Goal: Task Accomplishment & Management: Complete application form

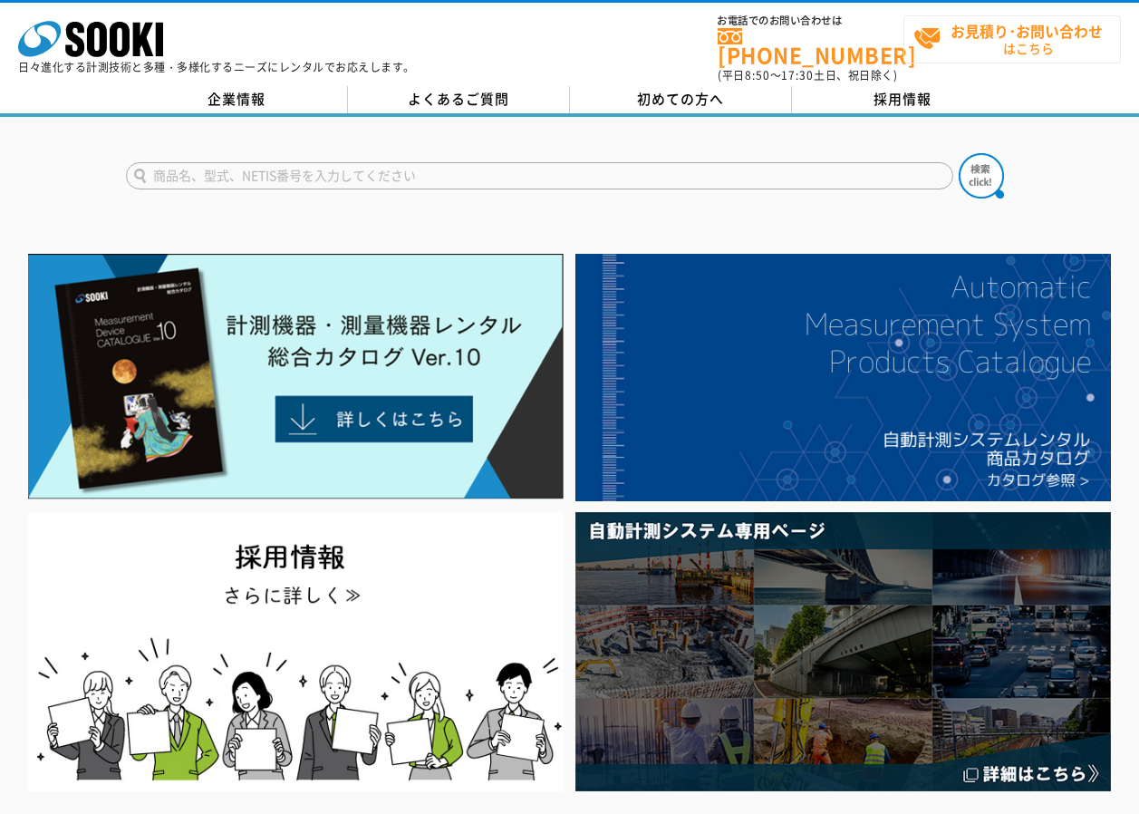
click at [1015, 31] on strong "お見積り･お問い合わせ" at bounding box center [1027, 31] width 152 height 22
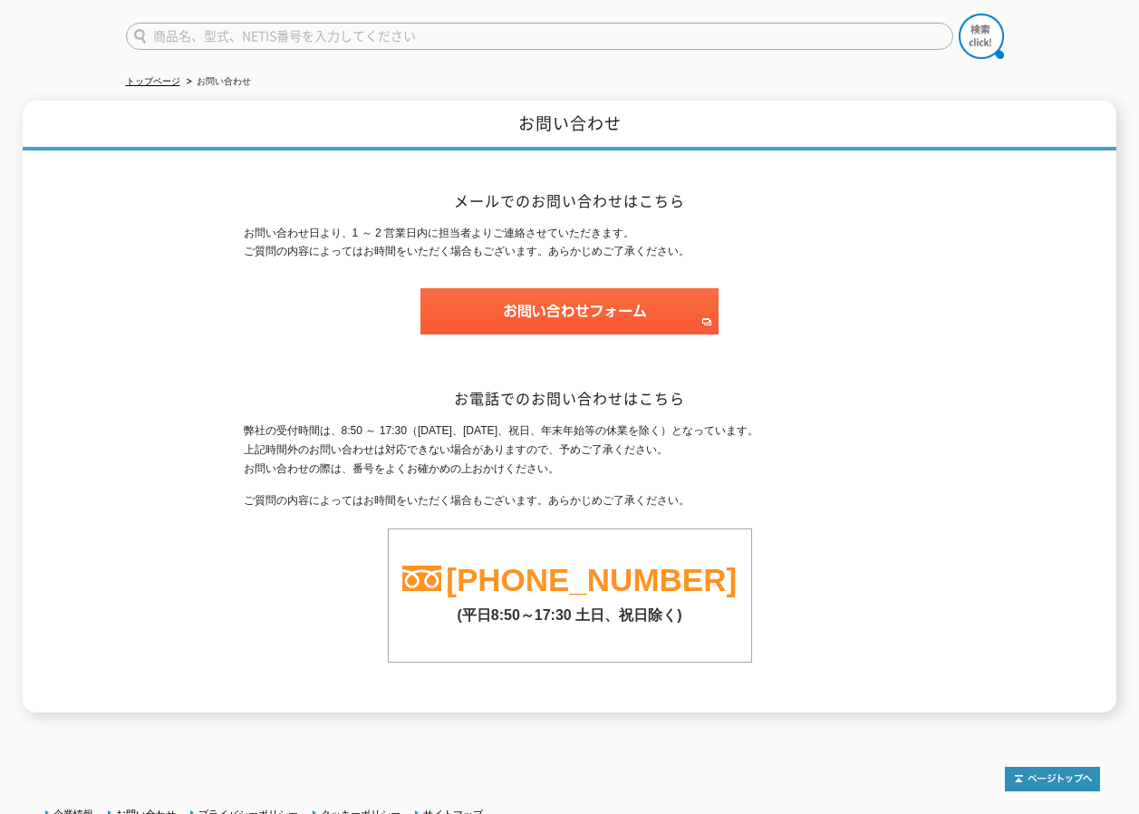
scroll to position [193, 0]
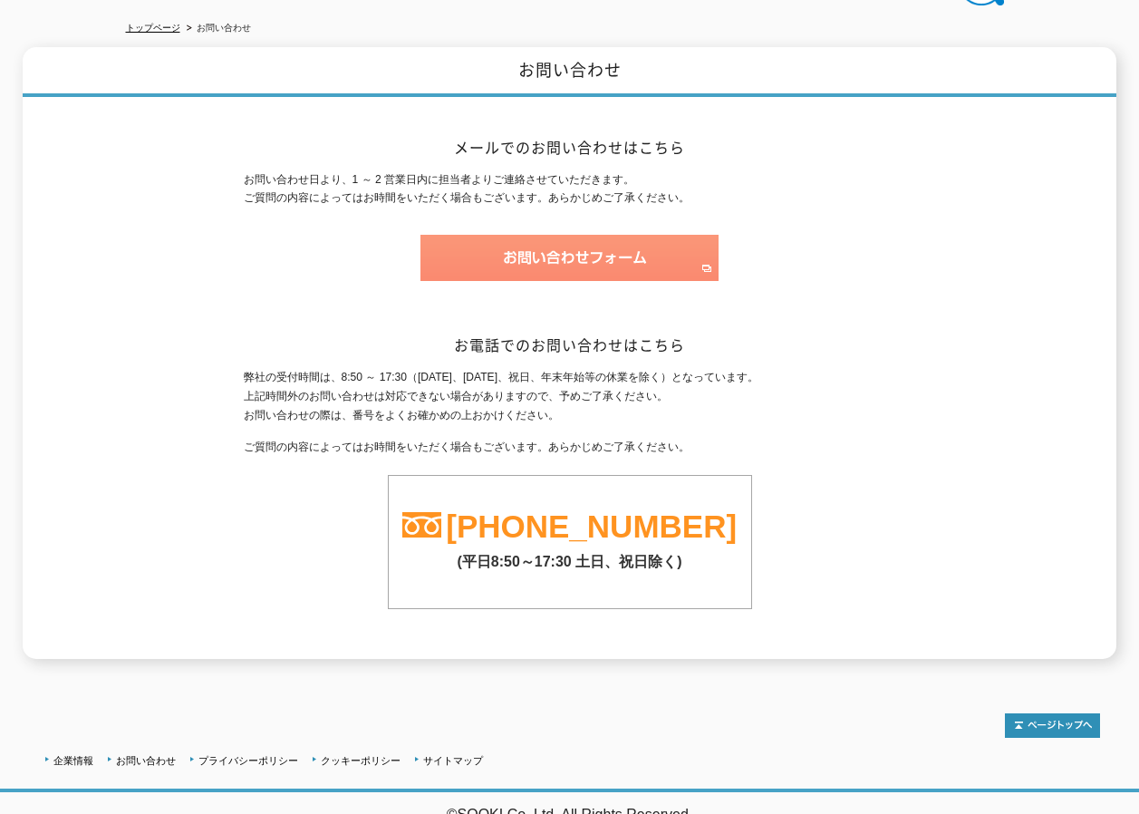
click at [634, 263] on img at bounding box center [570, 258] width 298 height 46
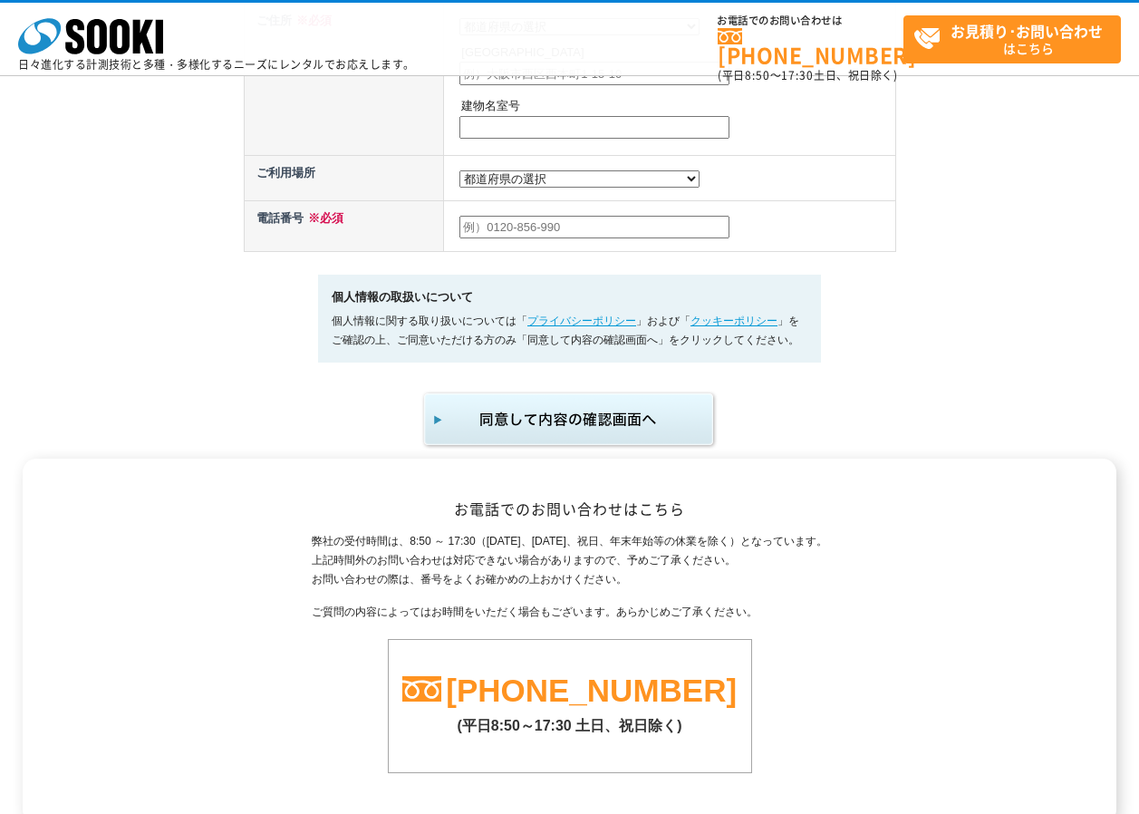
scroll to position [1167, 0]
